Goal: Check status: Check status

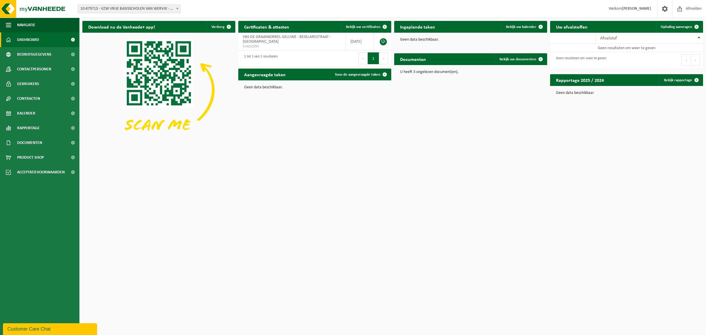
click at [113, 9] on span "10-879713 - VZW VRIJE BASISSCHOLEN VAN WERVIK - WERVIK" at bounding box center [129, 9] width 102 height 8
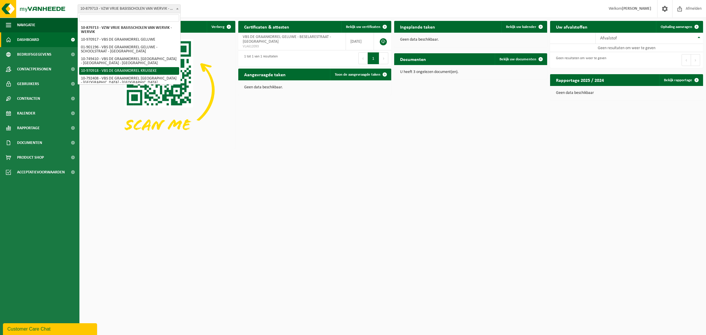
select select "155434"
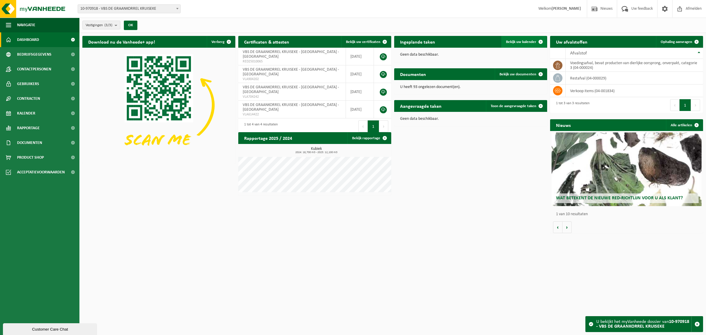
click at [520, 43] on span "Bekijk uw kalender" at bounding box center [521, 42] width 30 height 4
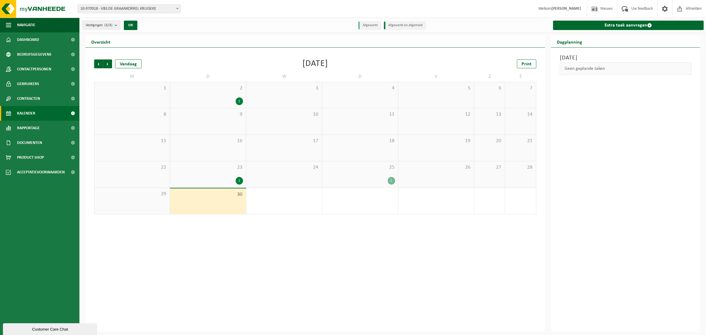
click at [239, 180] on div "1" at bounding box center [239, 181] width 7 height 8
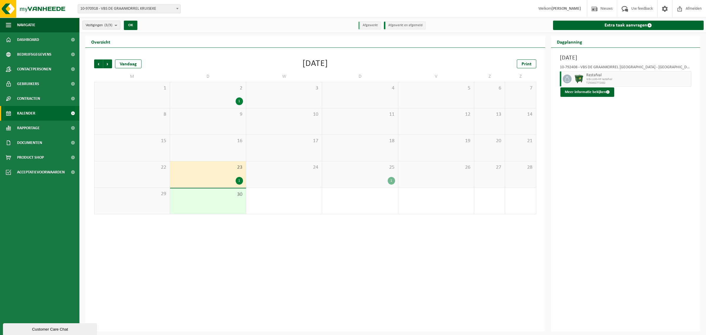
click at [392, 182] on div "1" at bounding box center [391, 181] width 7 height 8
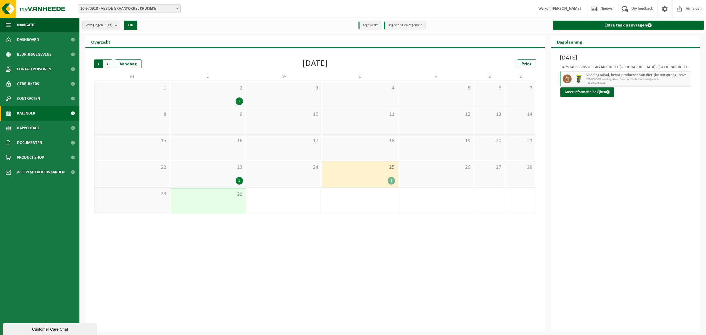
click at [108, 65] on span "Volgende" at bounding box center [107, 63] width 9 height 9
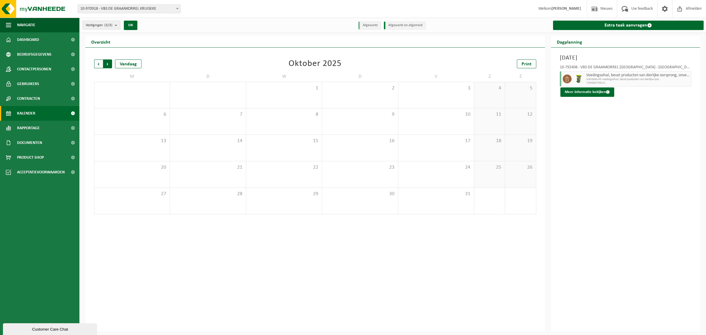
click at [97, 63] on span "Vorige" at bounding box center [98, 63] width 9 height 9
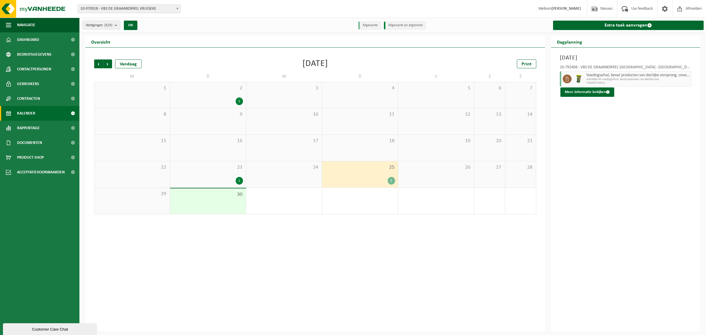
click at [157, 7] on span "10-970918 - VBS DE GRAANKORREL KRUISEKE" at bounding box center [129, 9] width 102 height 8
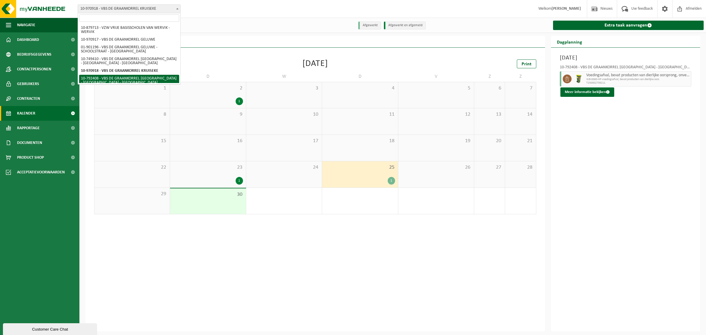
select select "30531"
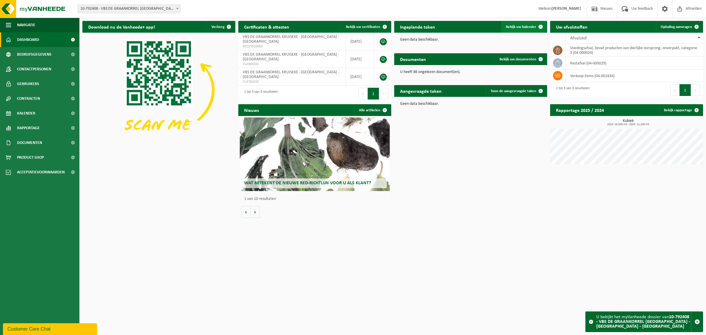
click at [521, 28] on span "Bekijk uw kalender" at bounding box center [521, 27] width 30 height 4
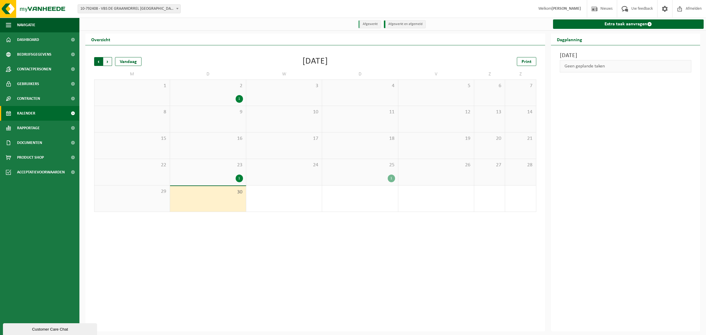
click at [108, 59] on span "Volgende" at bounding box center [107, 61] width 9 height 9
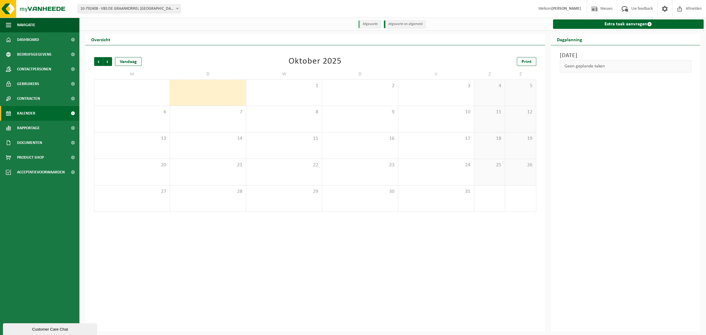
click at [135, 7] on span "10-792408 - VBS DE GRAANKORREL [GEOGRAPHIC_DATA] - [GEOGRAPHIC_DATA] - [GEOGRAP…" at bounding box center [129, 9] width 102 height 8
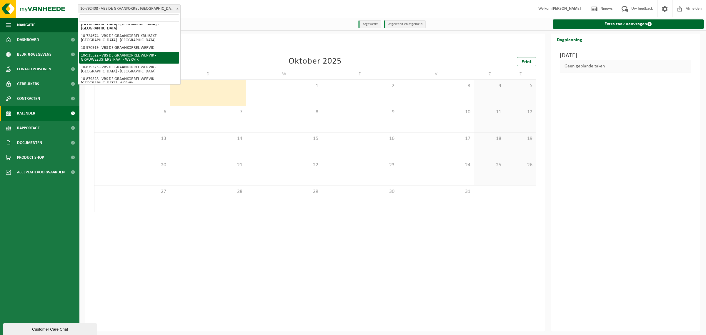
scroll to position [70, 0]
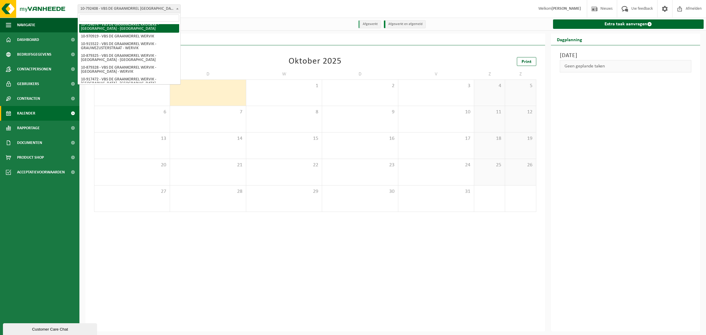
click at [124, 16] on input "search" at bounding box center [129, 17] width 100 height 7
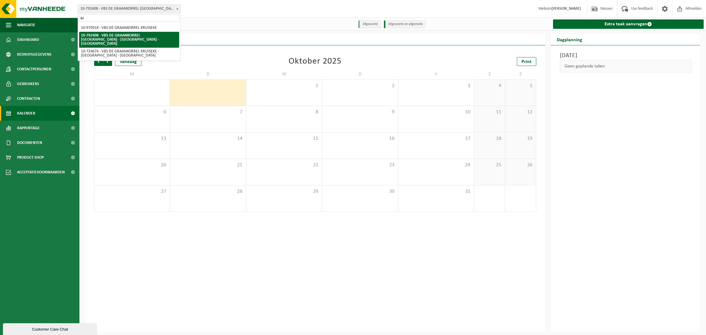
scroll to position [0, 0]
type input "kruiseke"
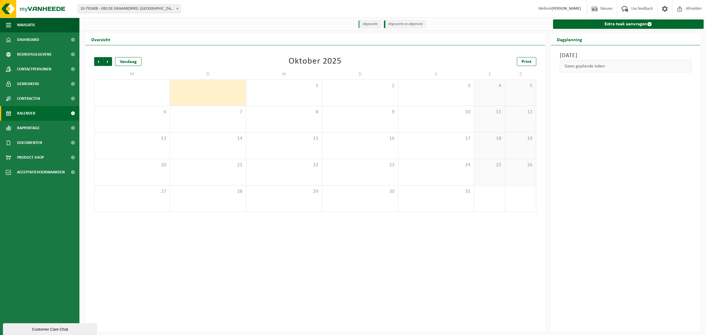
click at [130, 8] on span "10-792408 - VBS DE GRAANKORREL [GEOGRAPHIC_DATA] - [GEOGRAPHIC_DATA] - [GEOGRAP…" at bounding box center [129, 9] width 102 height 8
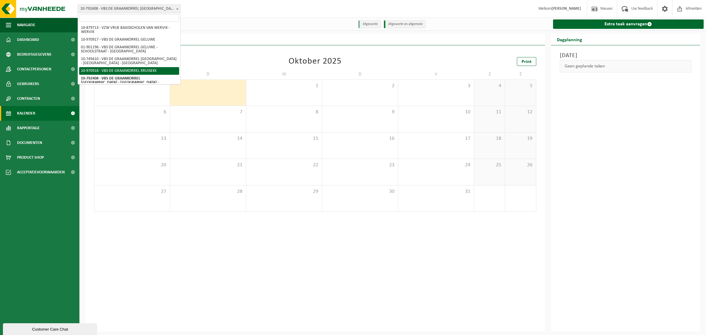
scroll to position [37, 0]
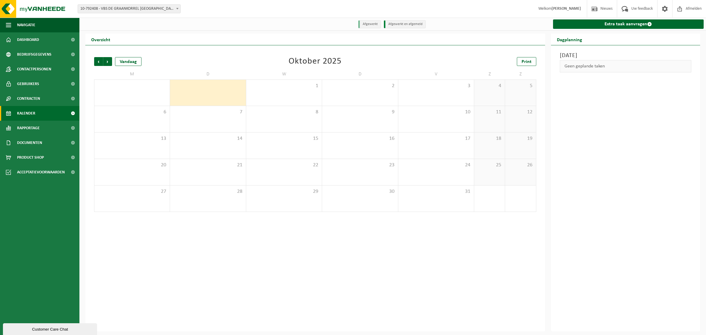
drag, startPoint x: 98, startPoint y: 8, endPoint x: 80, endPoint y: 7, distance: 17.7
click at [80, 7] on span "10-792408 - VBS DE GRAANKORREL [GEOGRAPHIC_DATA] - [GEOGRAPHIC_DATA] - [GEOGRAP…" at bounding box center [129, 9] width 102 height 8
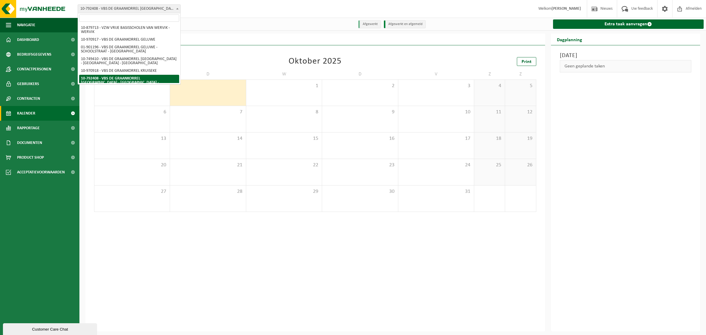
click at [131, 8] on span "10-792408 - VBS DE GRAANKORREL [GEOGRAPHIC_DATA] - [GEOGRAPHIC_DATA] - [GEOGRAP…" at bounding box center [129, 9] width 102 height 8
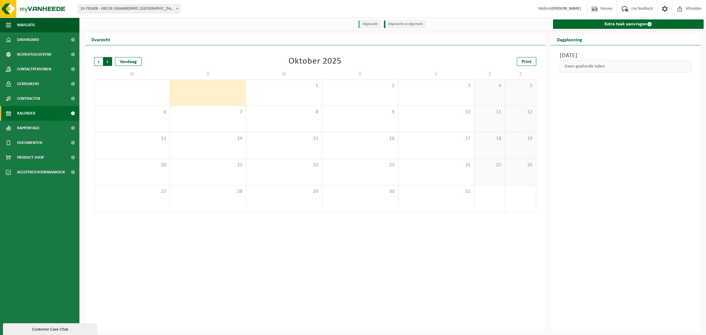
click at [99, 64] on span "Vorige" at bounding box center [98, 61] width 9 height 9
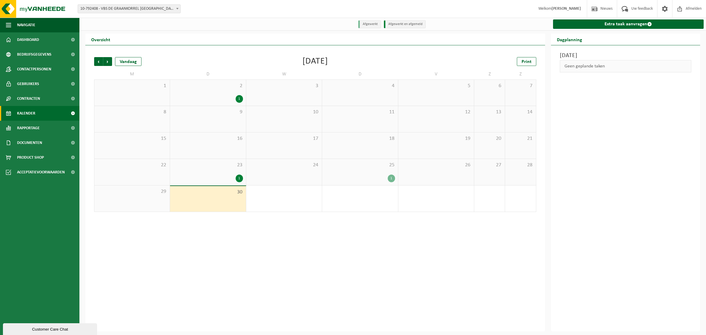
click at [237, 177] on div "1" at bounding box center [239, 178] width 7 height 8
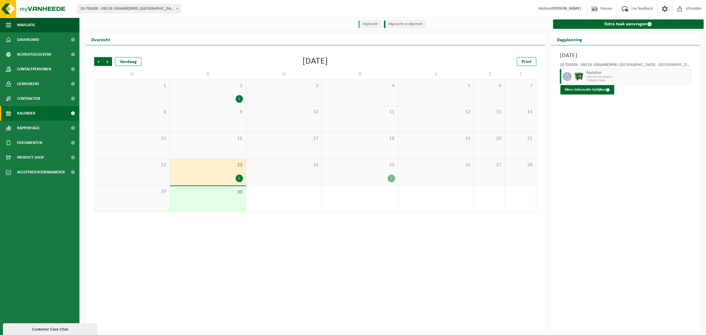
click at [389, 179] on div "1" at bounding box center [391, 178] width 7 height 8
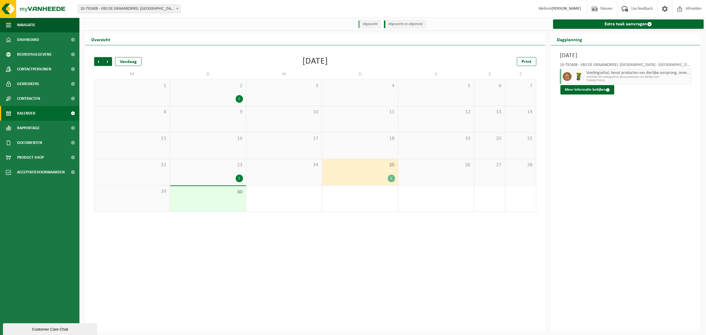
click at [392, 179] on div "1" at bounding box center [391, 178] width 7 height 8
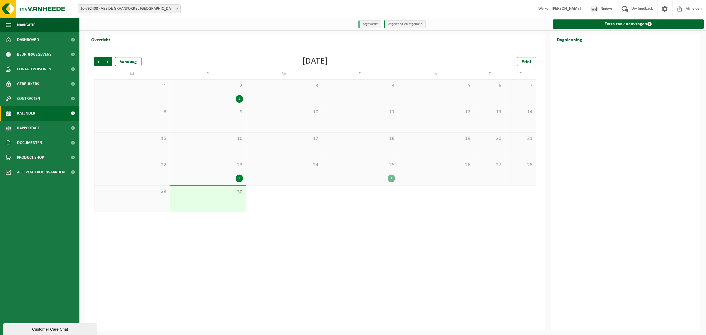
click at [390, 177] on div "1" at bounding box center [391, 178] width 7 height 8
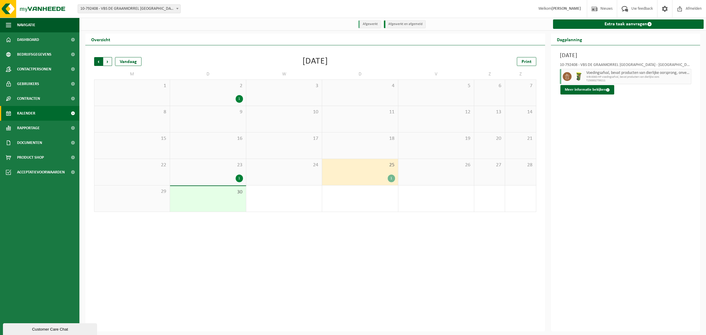
click at [106, 63] on span "Volgende" at bounding box center [107, 61] width 9 height 9
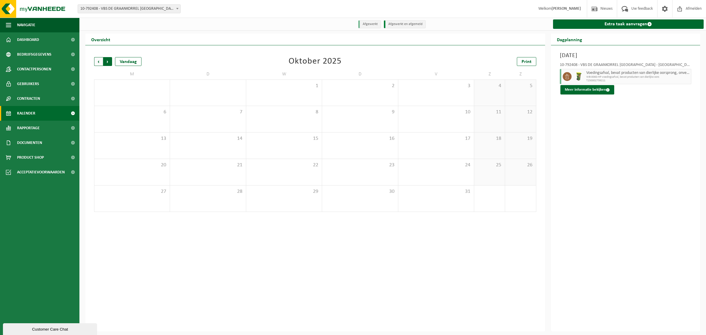
click at [98, 61] on span "Vorige" at bounding box center [98, 61] width 9 height 9
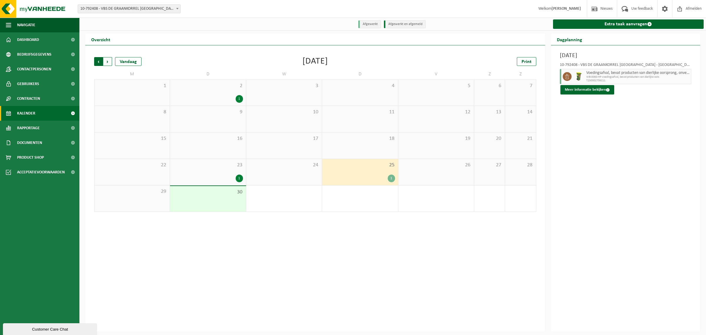
click at [108, 61] on span "Volgende" at bounding box center [107, 61] width 9 height 9
